Goal: Navigation & Orientation: Understand site structure

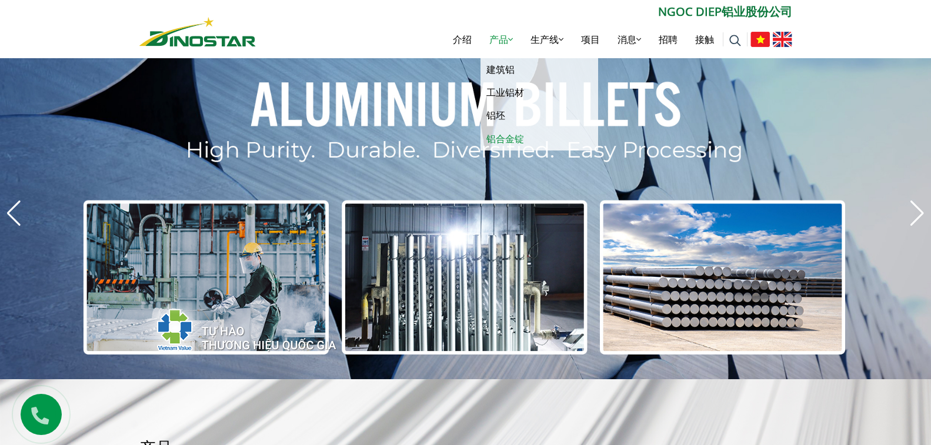
click at [495, 136] on font "铝合金锭" at bounding box center [506, 138] width 38 height 13
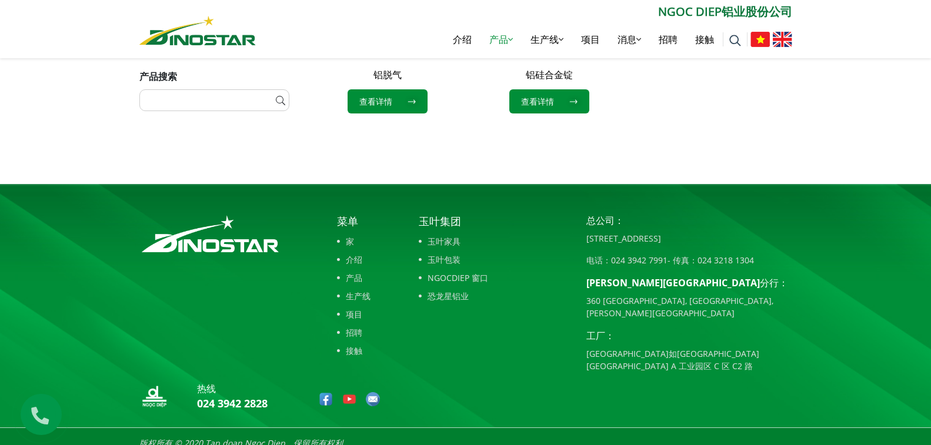
scroll to position [706, 0]
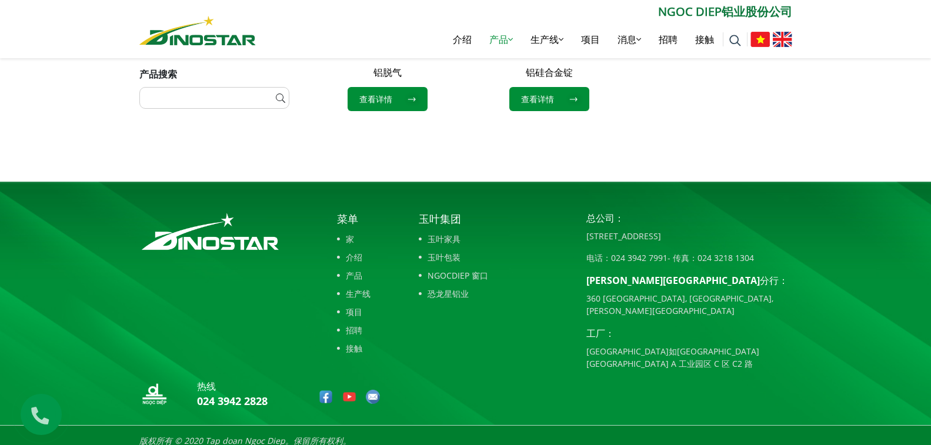
click at [354, 241] on font "家" at bounding box center [350, 239] width 8 height 11
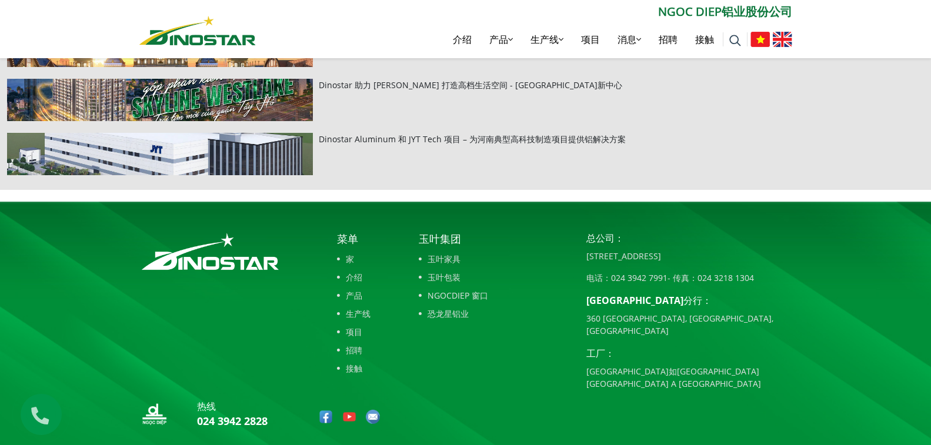
scroll to position [4199, 0]
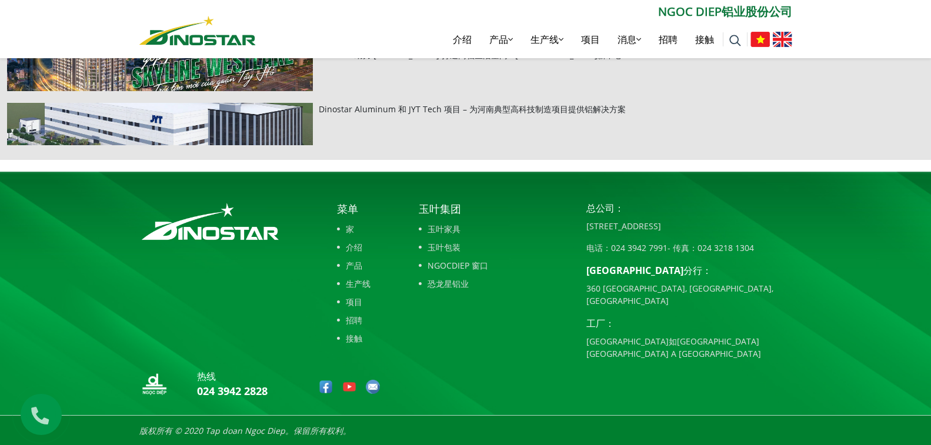
click at [444, 287] on font "恐龙星铝业" at bounding box center [448, 283] width 41 height 11
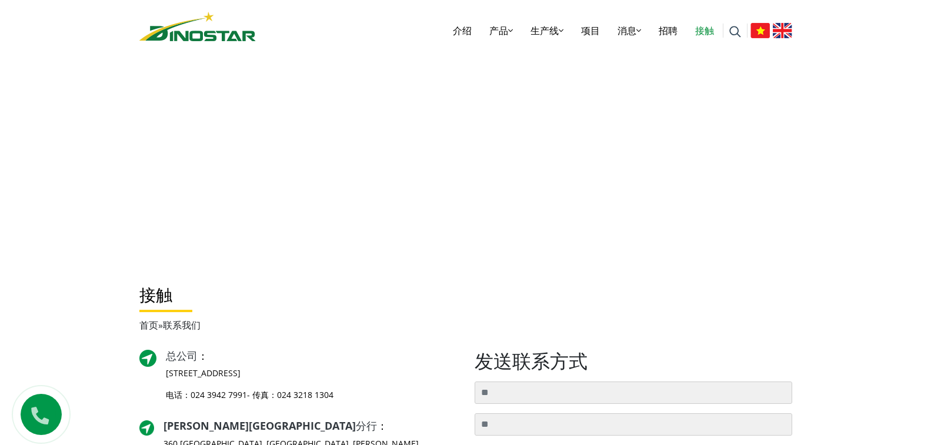
click at [205, 36] on img at bounding box center [197, 26] width 117 height 29
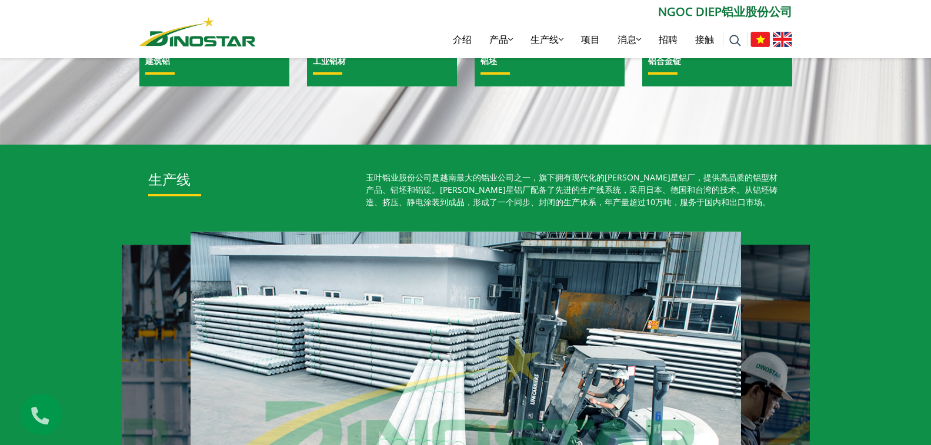
scroll to position [765, 0]
